Goal: Check status: Check status

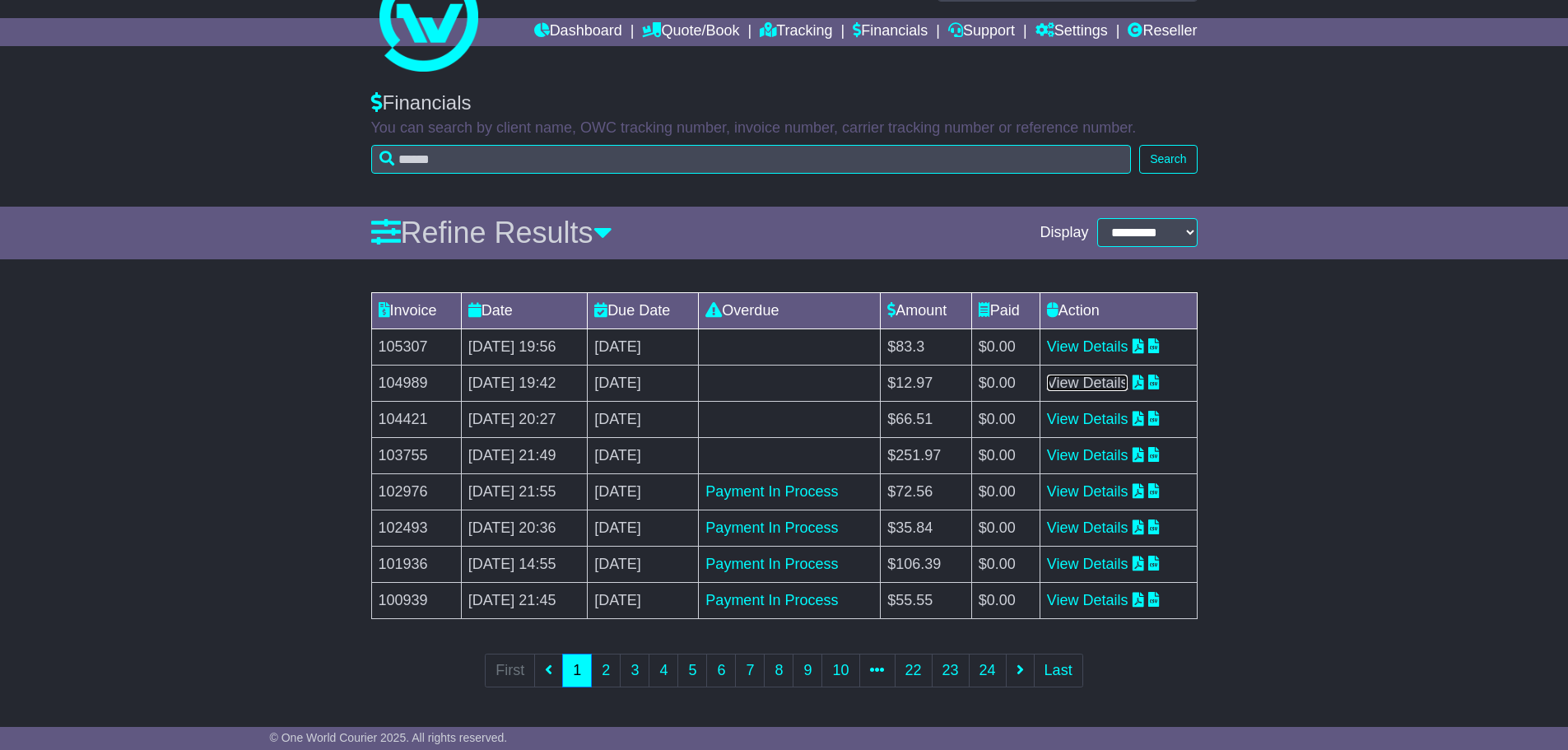
click at [1101, 379] on link "View Details" at bounding box center [1088, 382] width 82 height 17
click at [1122, 336] on td "View Details" at bounding box center [1118, 346] width 157 height 36
click at [1119, 339] on link "View Details" at bounding box center [1088, 346] width 82 height 17
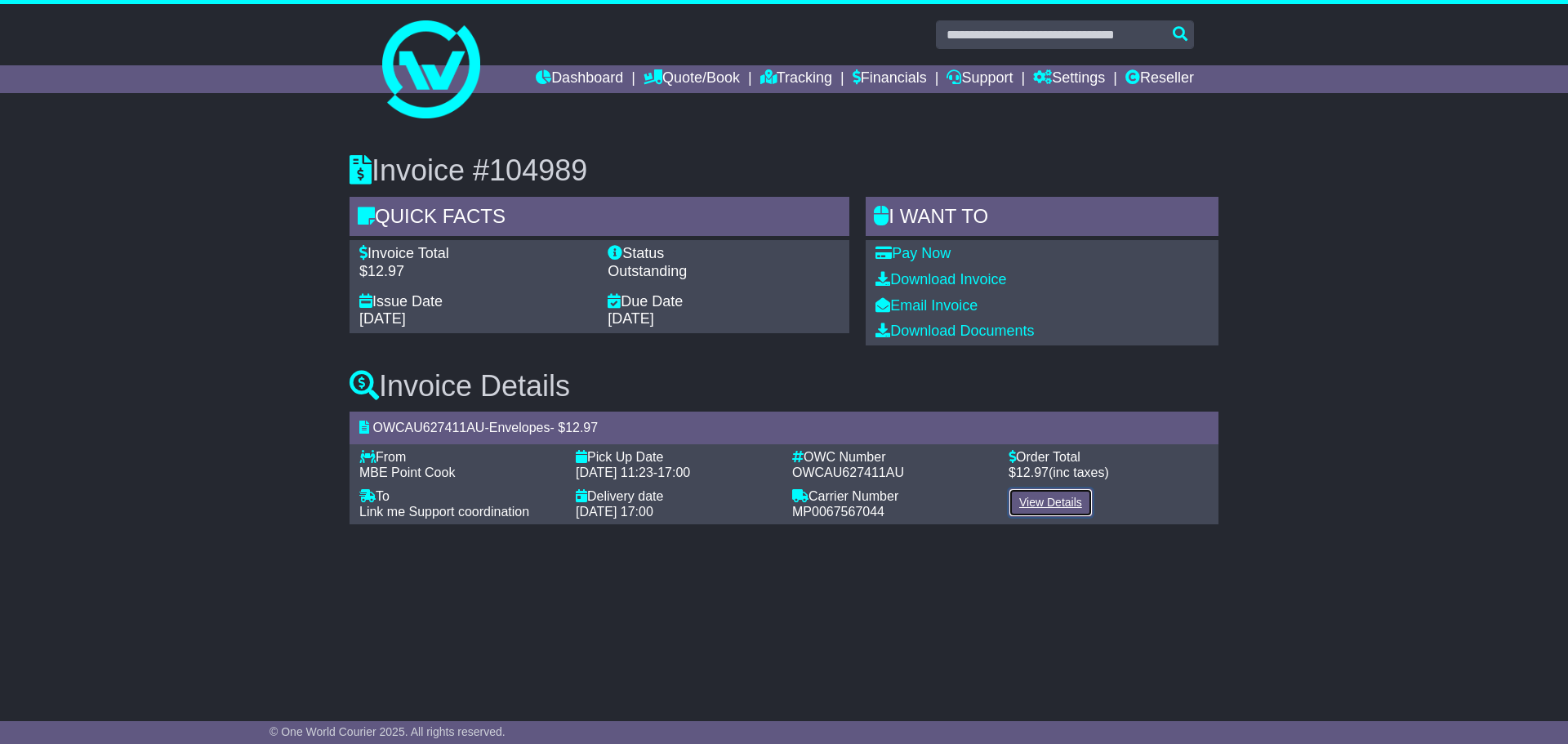
click at [1081, 503] on link "View Details" at bounding box center [1051, 502] width 84 height 29
click at [1054, 512] on link "View Details" at bounding box center [1051, 502] width 84 height 29
